Goal: Check status: Check status

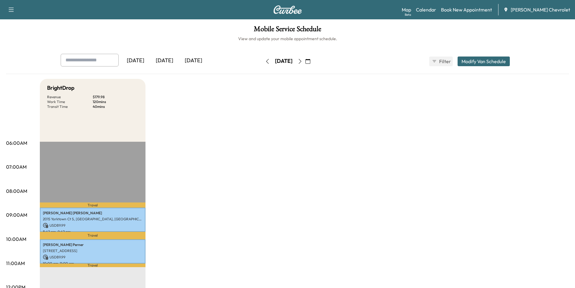
click at [167, 57] on div "[DATE]" at bounding box center [164, 61] width 29 height 14
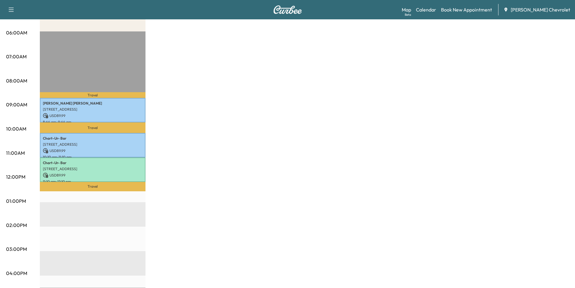
scroll to position [151, 0]
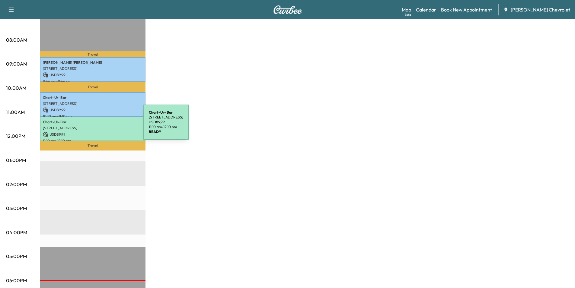
click at [98, 126] on p "[STREET_ADDRESS]" at bounding box center [93, 128] width 100 height 5
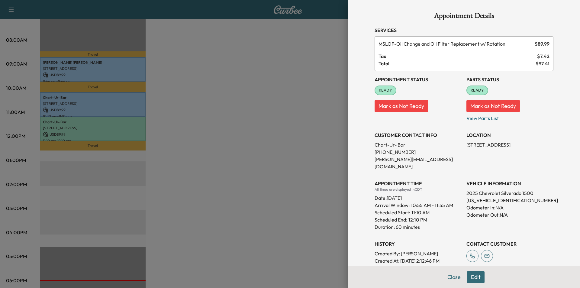
click at [117, 101] on div at bounding box center [290, 144] width 580 height 288
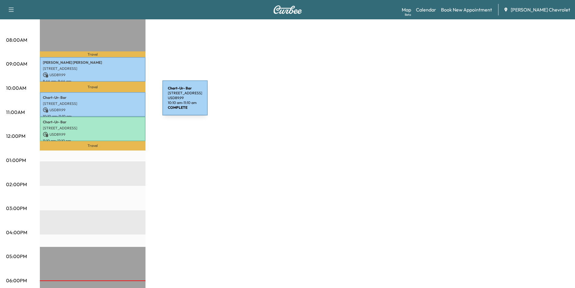
click at [117, 101] on p "[STREET_ADDRESS]" at bounding box center [93, 103] width 100 height 5
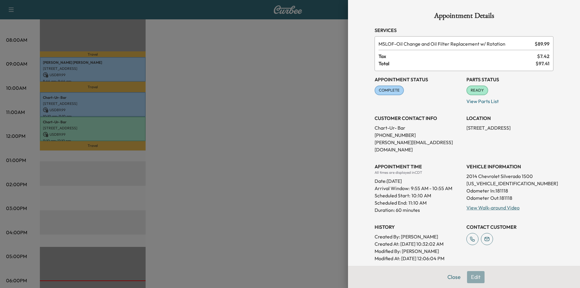
click at [110, 122] on div at bounding box center [290, 144] width 580 height 288
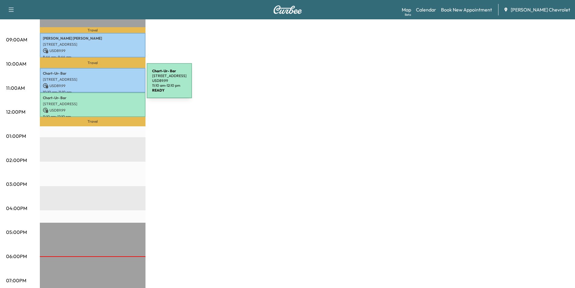
scroll to position [121, 0]
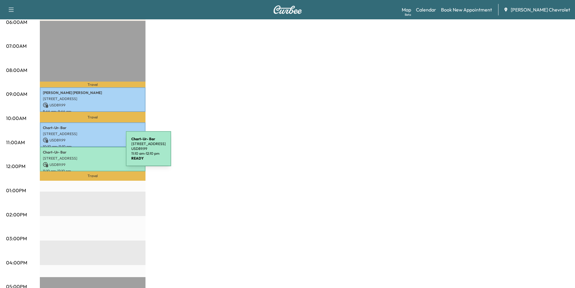
click at [82, 151] on p "Chart-Ur- Bar" at bounding box center [93, 152] width 100 height 5
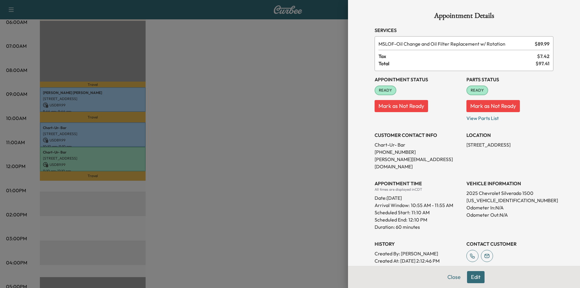
drag, startPoint x: 220, startPoint y: 53, endPoint x: 221, endPoint y: 43, distance: 9.7
click at [222, 49] on div at bounding box center [290, 144] width 580 height 288
